Goal: Information Seeking & Learning: Learn about a topic

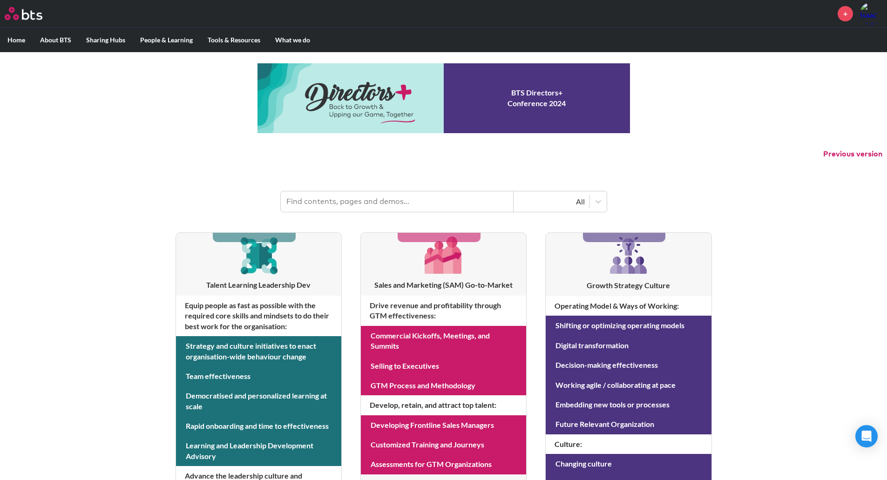
click at [356, 206] on input "text" at bounding box center [397, 201] width 233 height 20
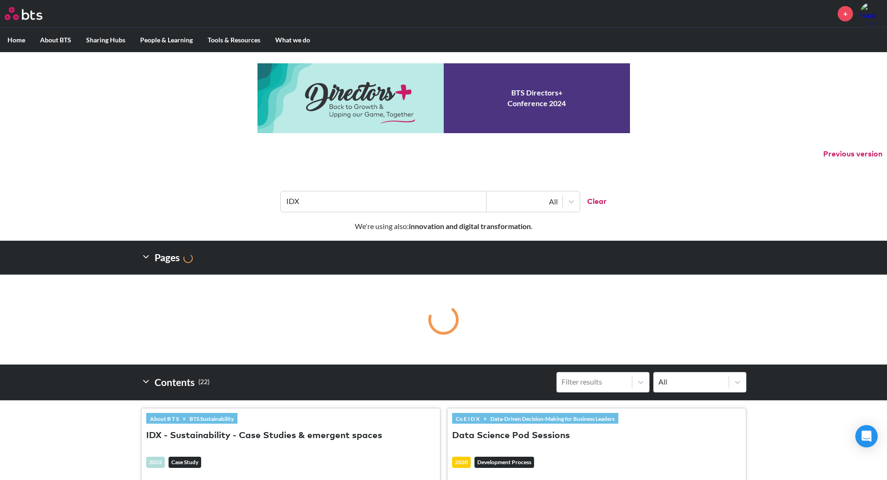
click at [341, 208] on input "IDX" at bounding box center [384, 201] width 206 height 20
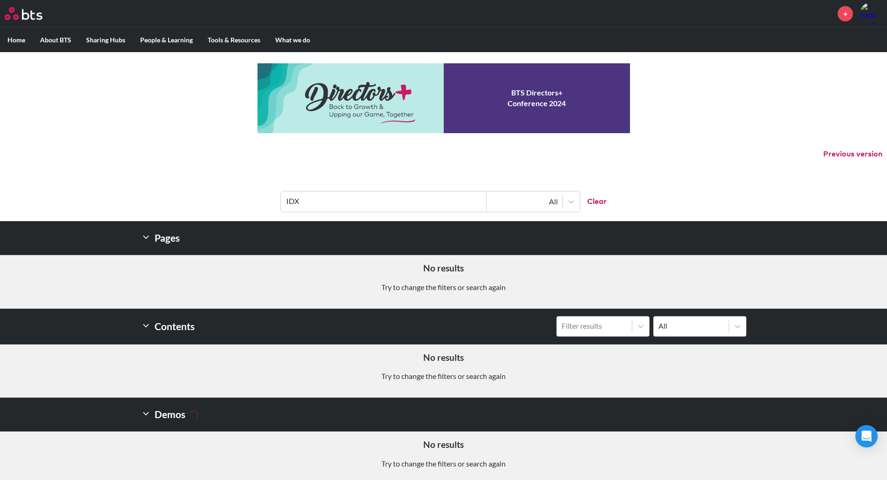
type input "IDX"
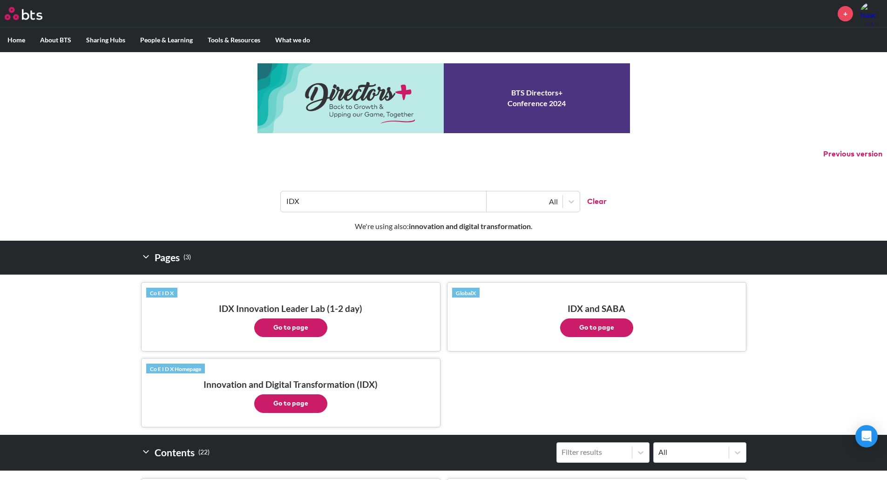
click at [289, 331] on button "Go to page" at bounding box center [290, 327] width 73 height 19
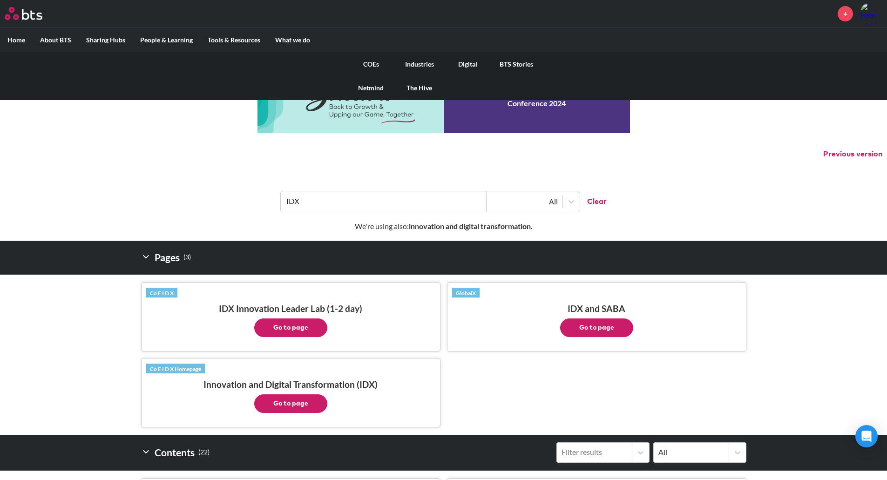
click at [373, 63] on link "COEs" at bounding box center [371, 64] width 48 height 24
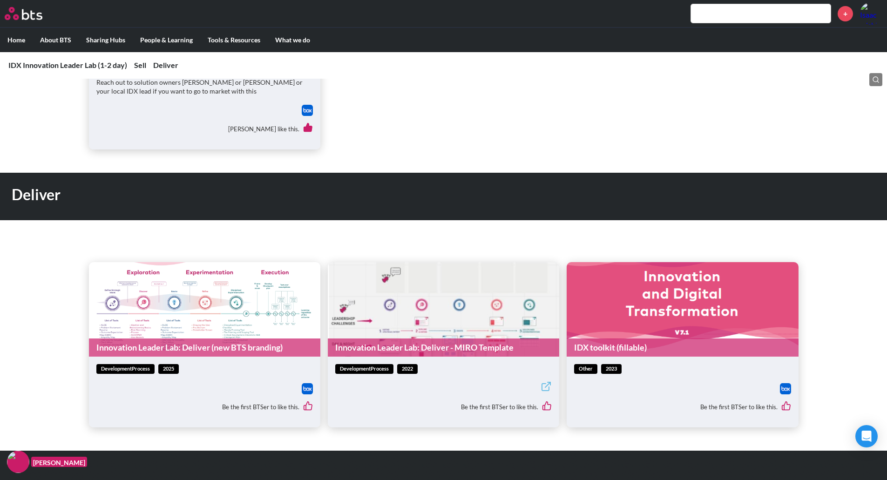
scroll to position [652, 0]
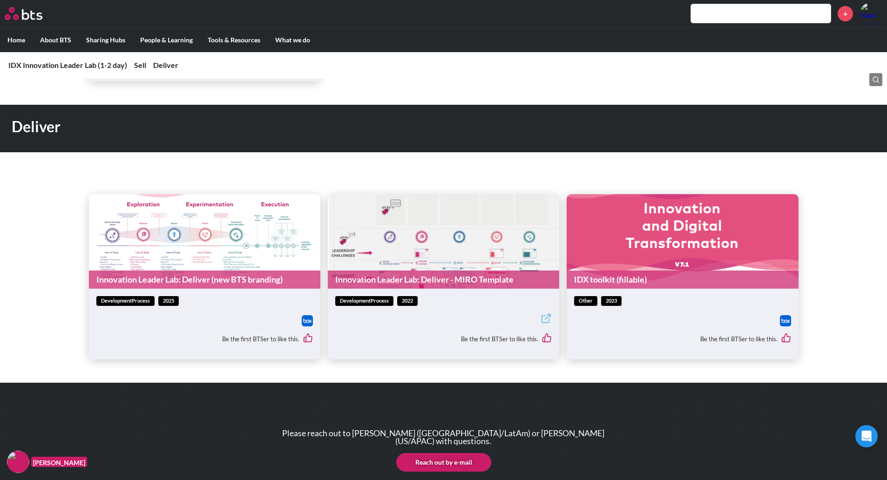
click at [206, 240] on figure "Innovation Leader Lab: Deliver (new BTS branding)" at bounding box center [204, 241] width 231 height 94
click at [203, 279] on link "Innovation Leader Lab: Deliver (new BTS branding)" at bounding box center [204, 279] width 231 height 18
click at [458, 276] on link "Innovation Leader Lab: Deliver - MIRO Template" at bounding box center [443, 279] width 231 height 18
click at [675, 283] on link "IDX toolkit (fillable)" at bounding box center [681, 279] width 231 height 18
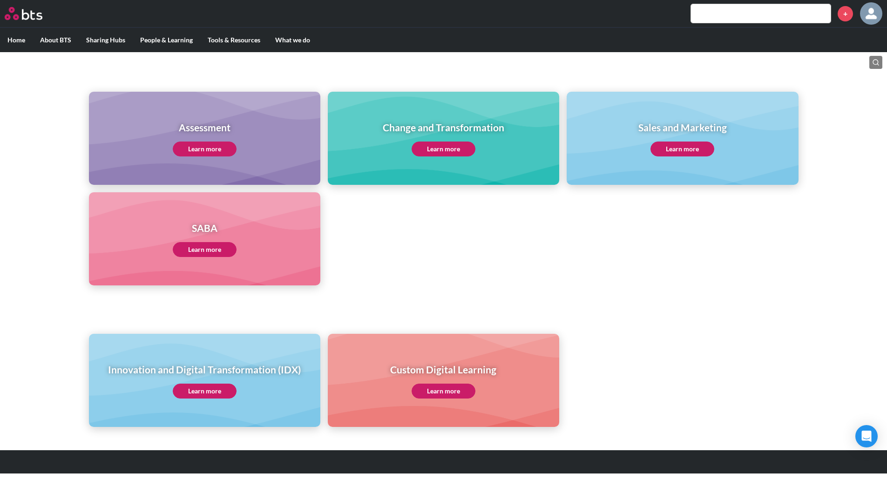
scroll to position [374, 0]
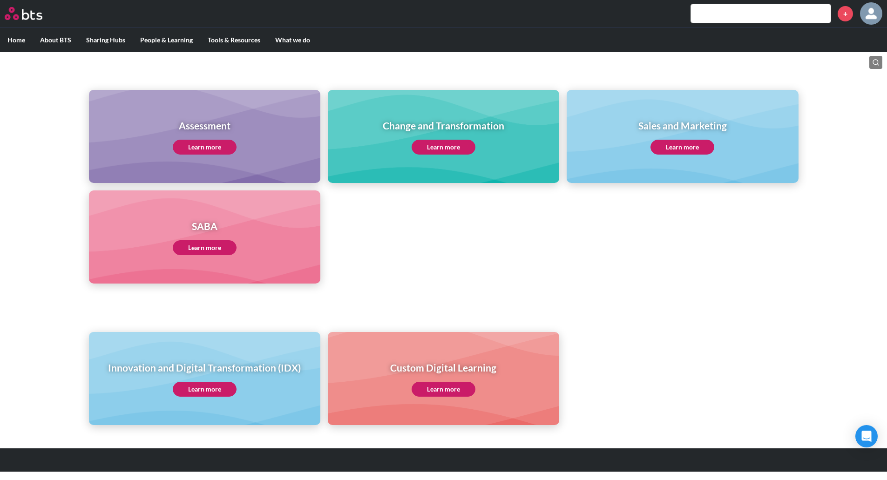
click at [194, 390] on link "Learn more" at bounding box center [205, 389] width 64 height 15
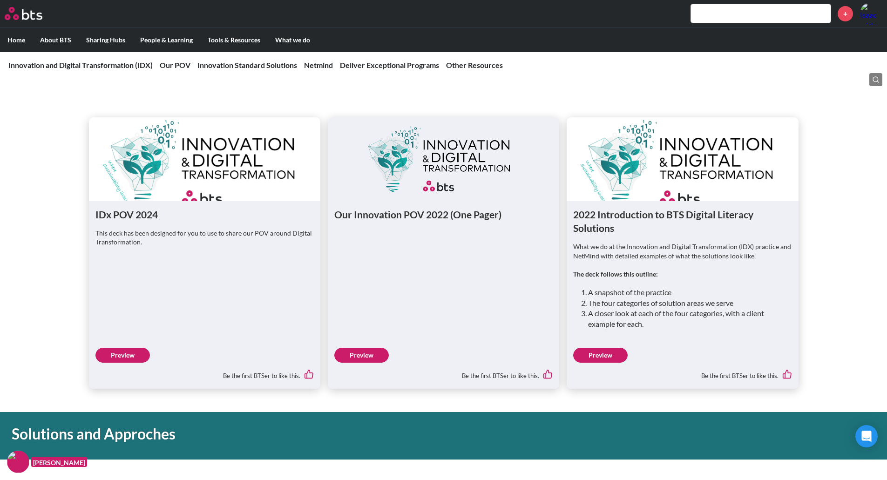
scroll to position [977, 0]
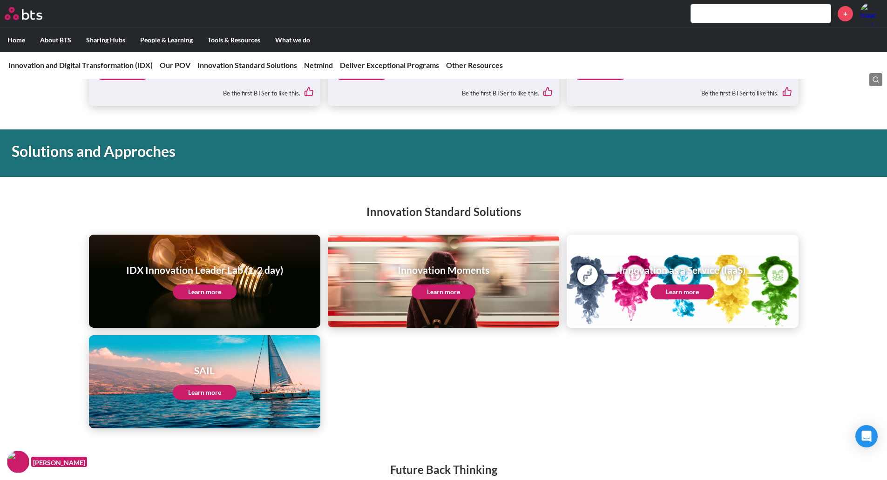
click at [213, 296] on link "Learn more" at bounding box center [205, 291] width 64 height 15
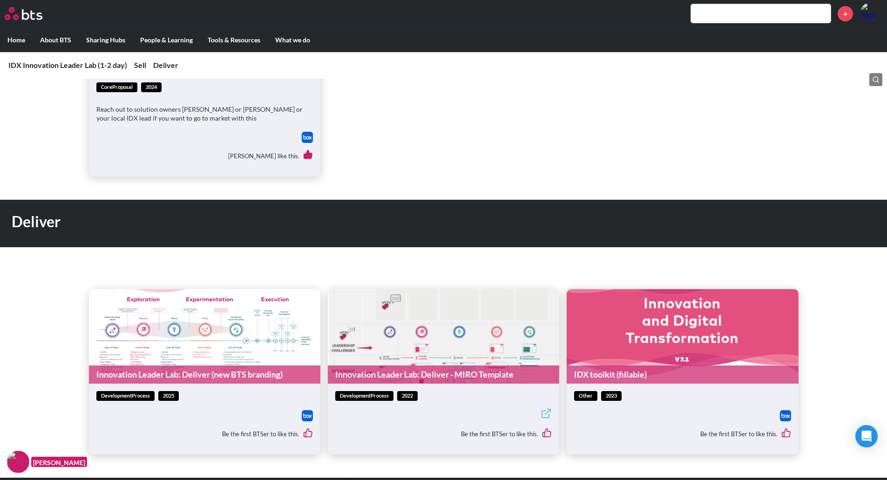
scroll to position [559, 0]
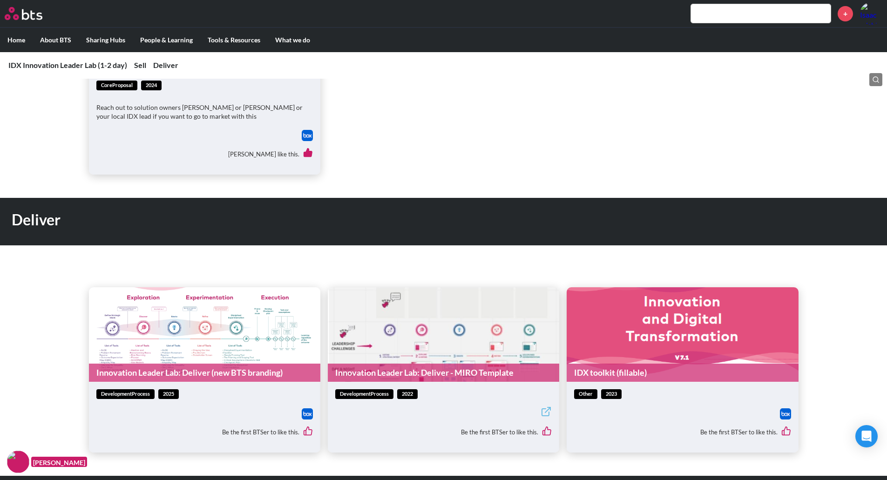
click at [307, 417] on img at bounding box center [307, 413] width 11 height 11
